Goal: Information Seeking & Learning: Learn about a topic

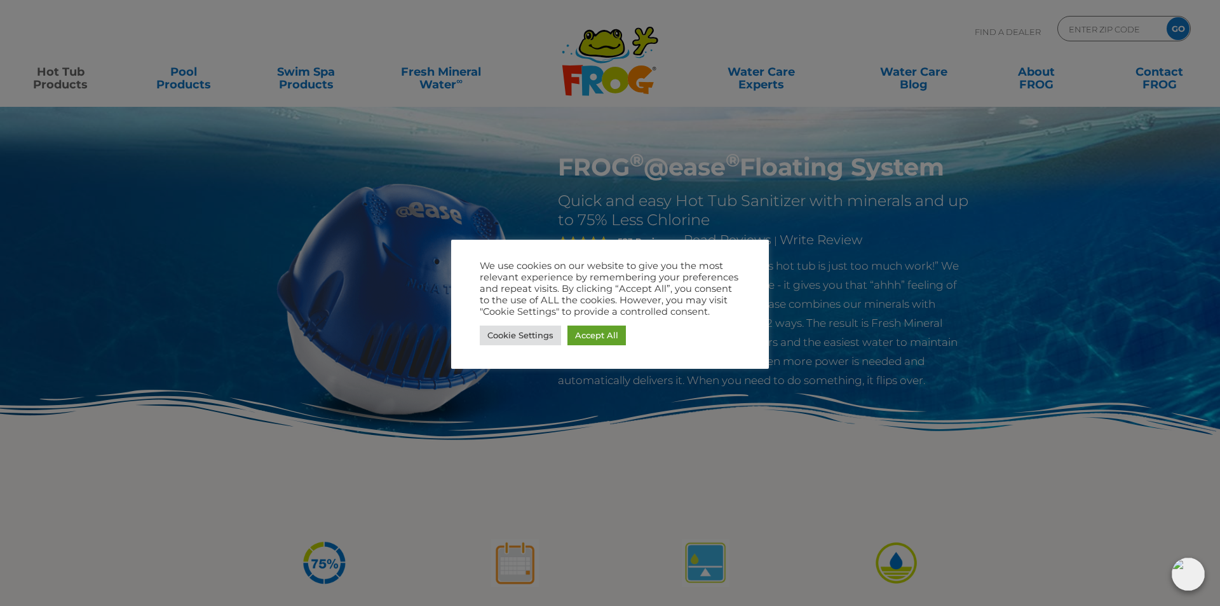
click at [829, 329] on div at bounding box center [610, 303] width 1220 height 606
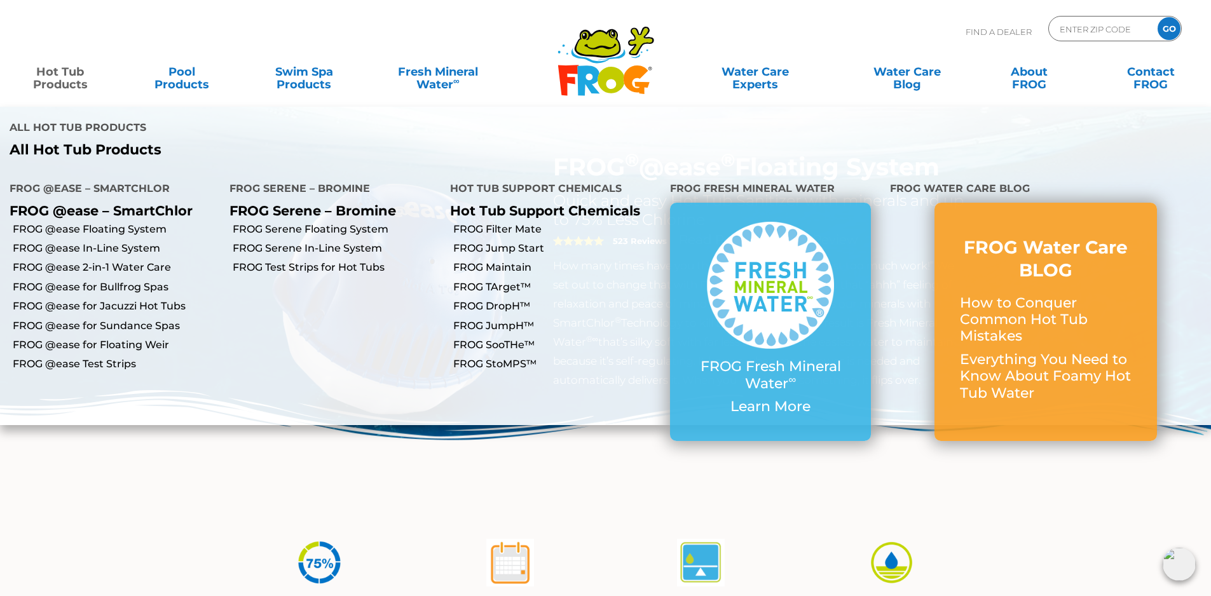
click at [53, 76] on link "Hot Tub Products" at bounding box center [60, 71] width 95 height 25
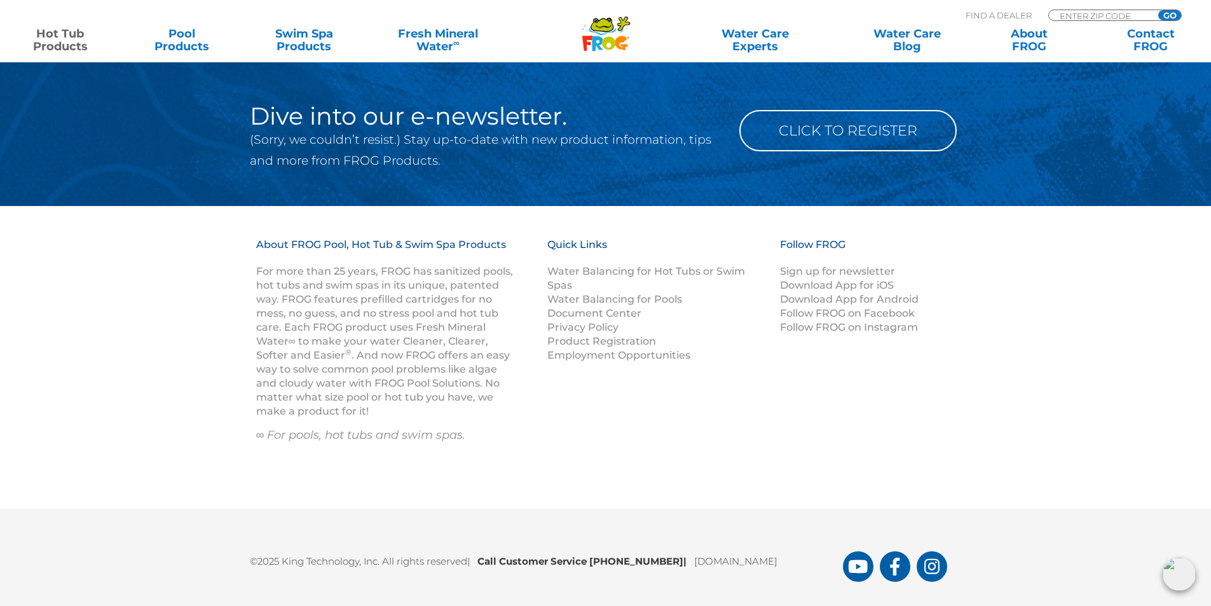
scroll to position [4200, 0]
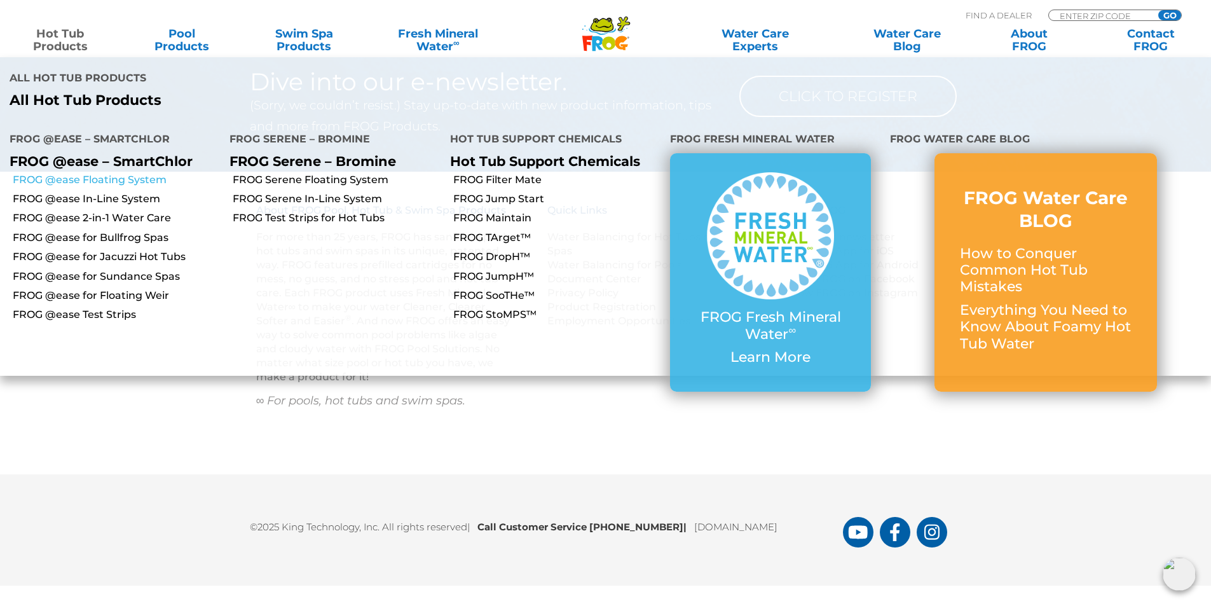
click at [78, 173] on link "FROG @ease Floating System" at bounding box center [116, 180] width 207 height 14
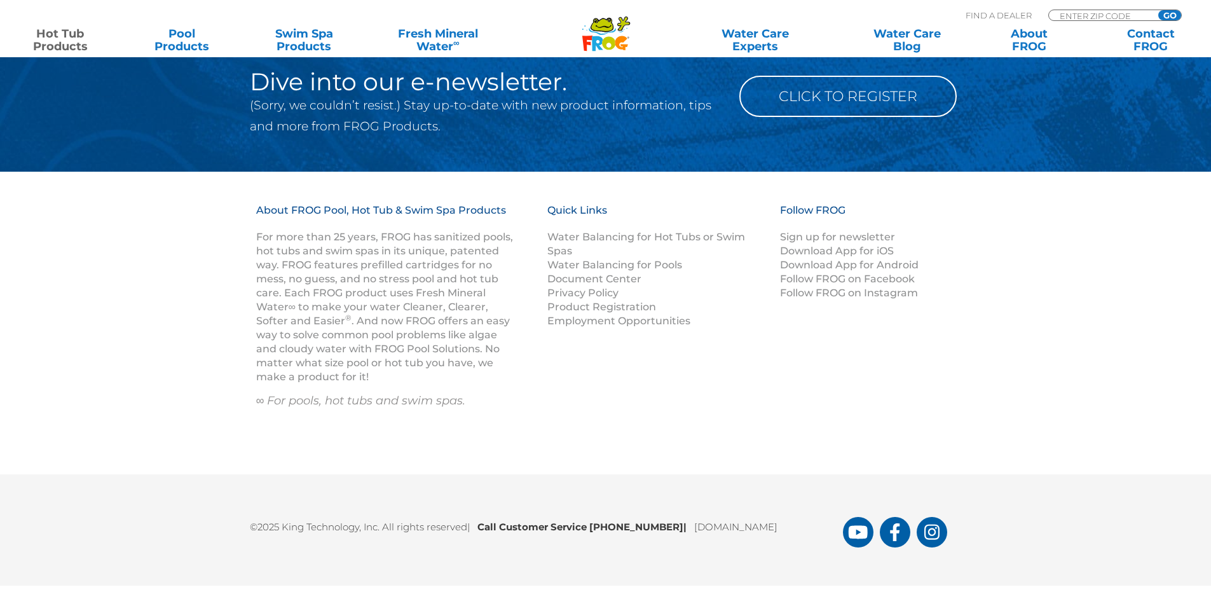
scroll to position [4200, 0]
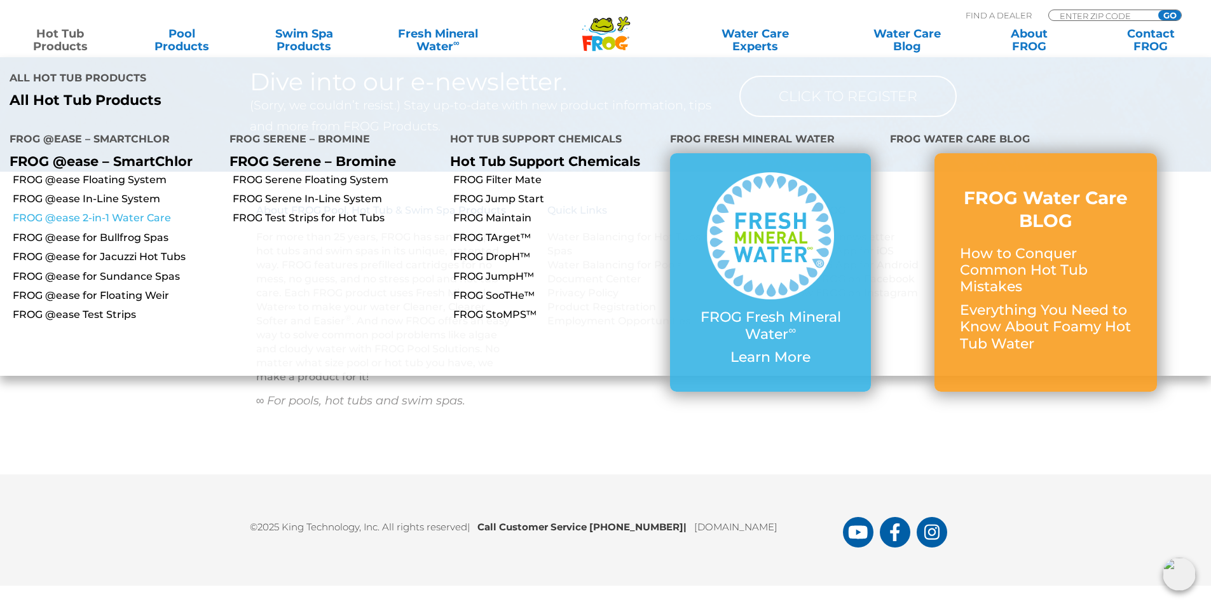
click at [81, 211] on link "FROG @ease 2-in-1 Water Care" at bounding box center [116, 218] width 207 height 14
